Goal: Check status: Check status

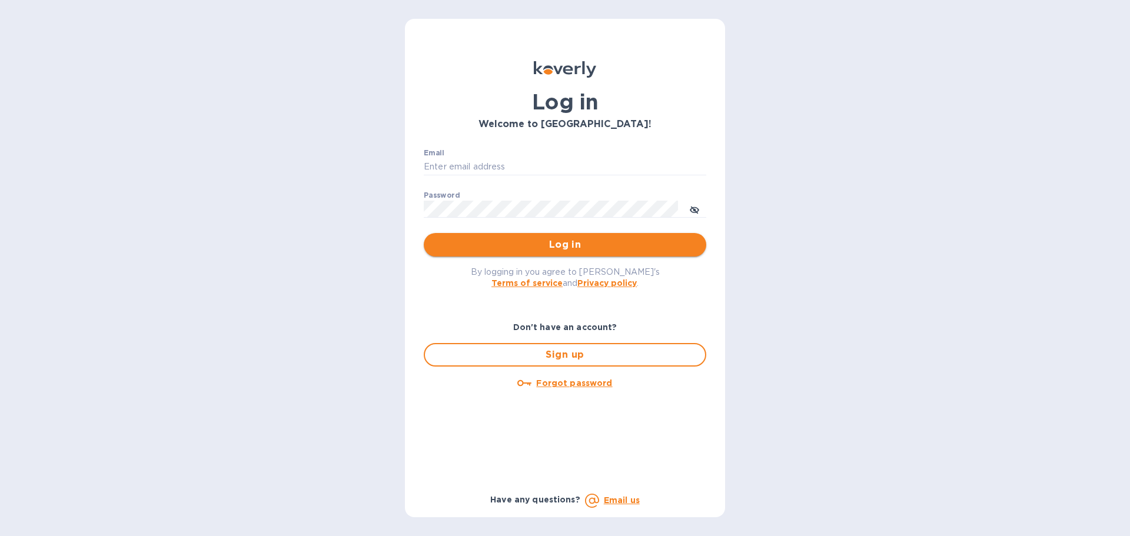
type input "[EMAIL_ADDRESS][DOMAIN_NAME]"
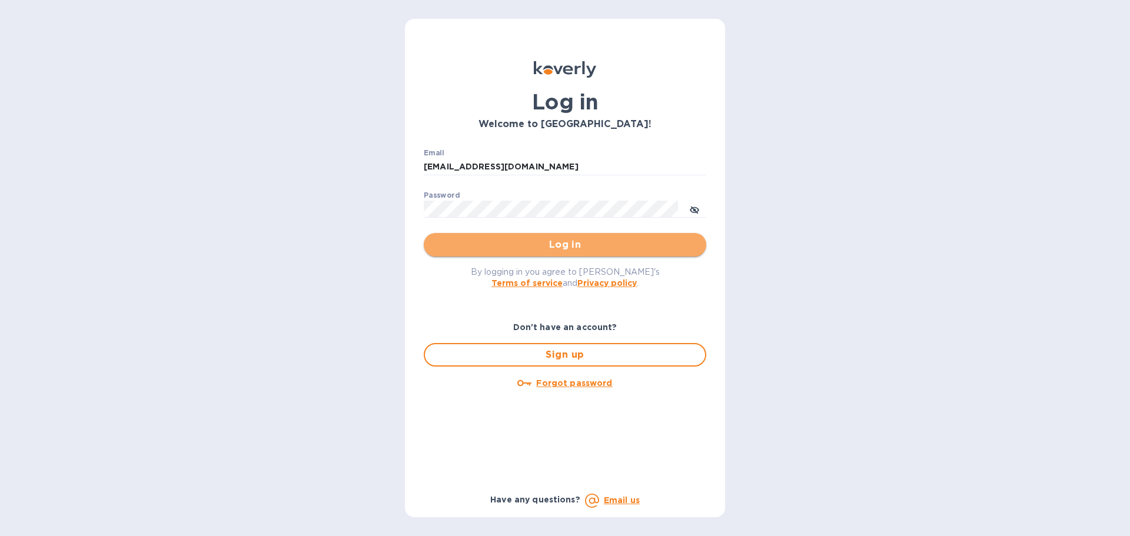
click at [537, 247] on span "Log in" at bounding box center [565, 245] width 264 height 14
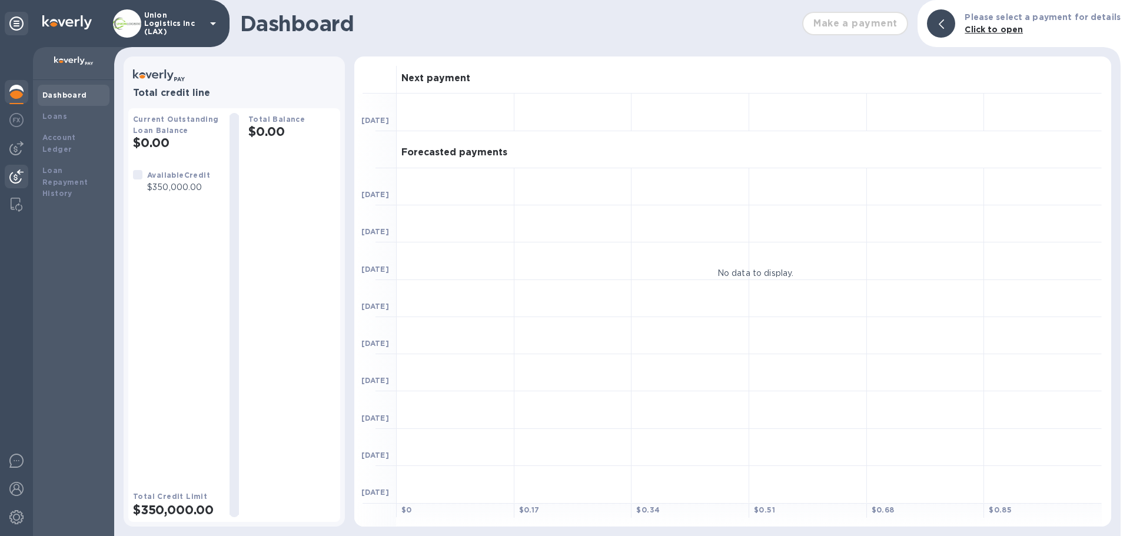
click at [15, 177] on img at bounding box center [16, 177] width 14 height 14
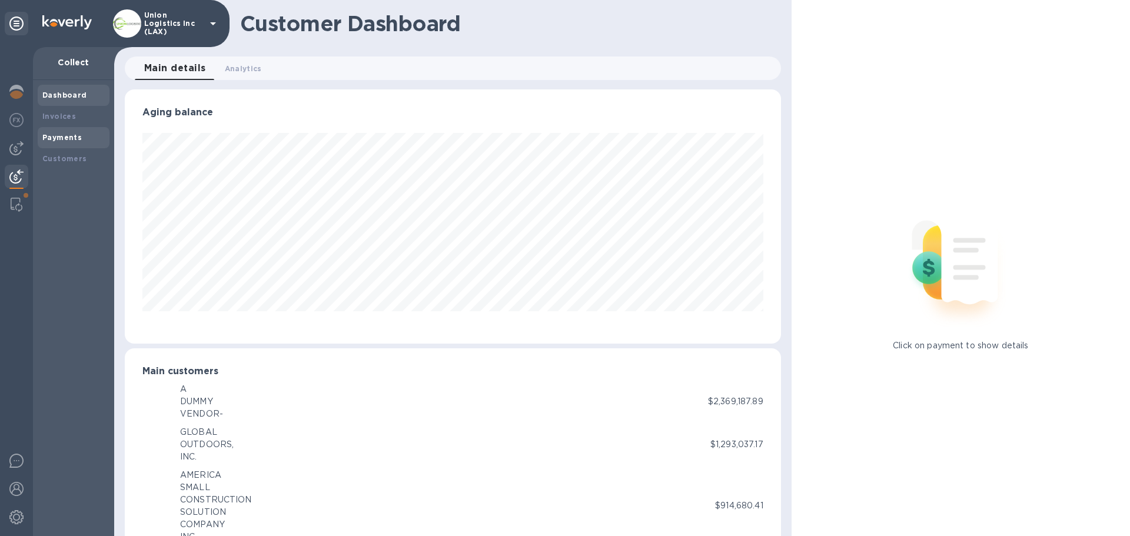
scroll to position [588411, 588013]
click at [68, 139] on b "Payments" at bounding box center [61, 137] width 39 height 9
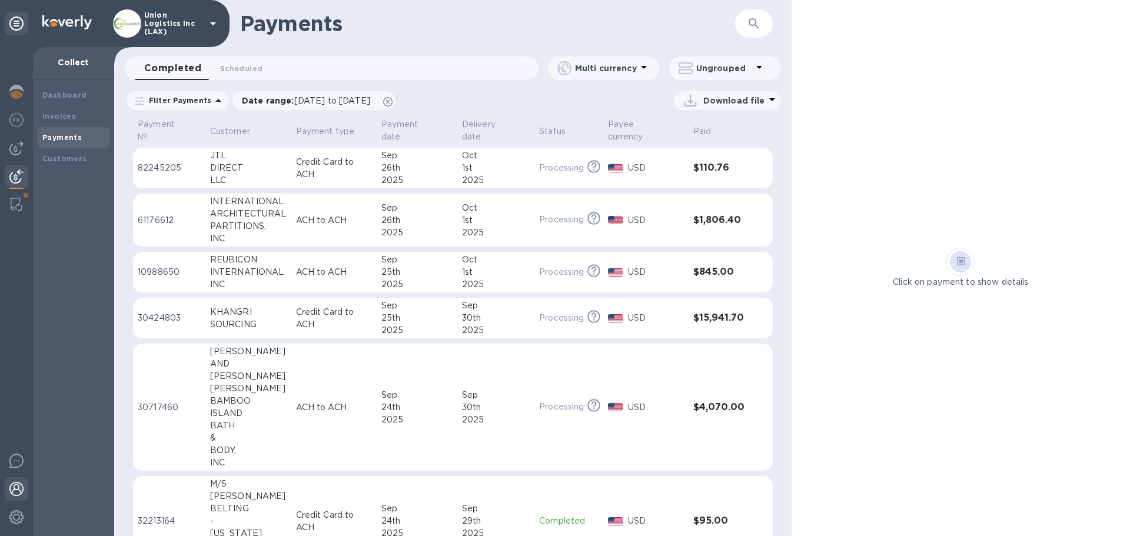
click at [20, 487] on img at bounding box center [16, 489] width 14 height 14
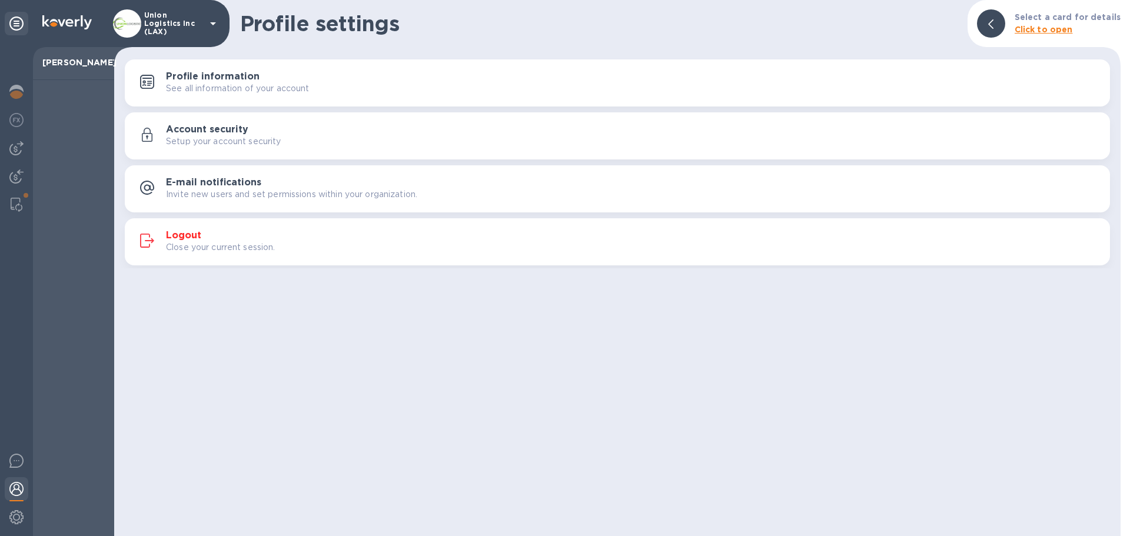
click at [291, 253] on div "Close your current session." at bounding box center [633, 247] width 935 height 12
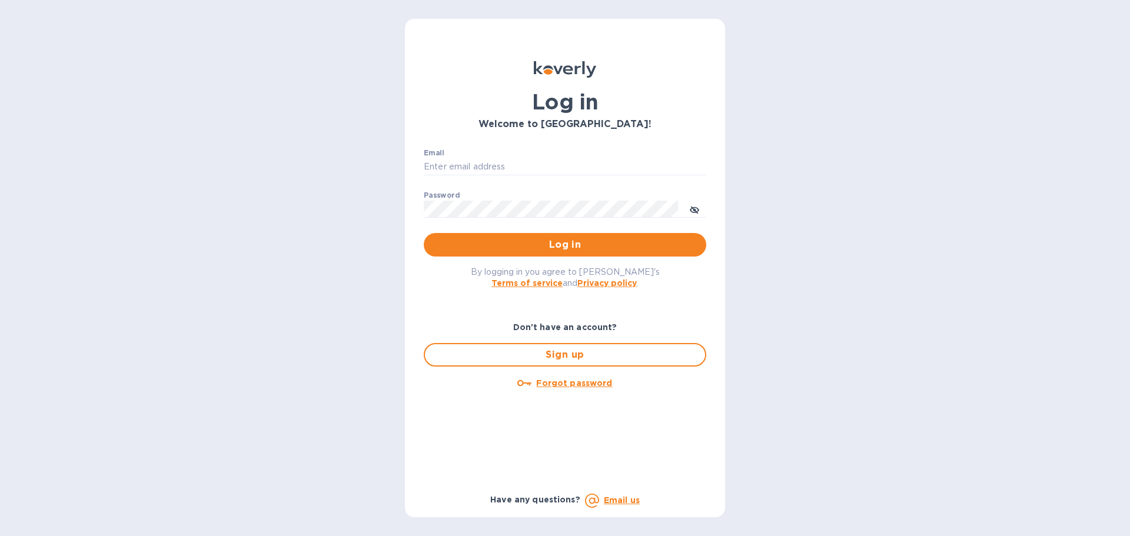
type input "[EMAIL_ADDRESS][DOMAIN_NAME]"
